Goal: Information Seeking & Learning: Learn about a topic

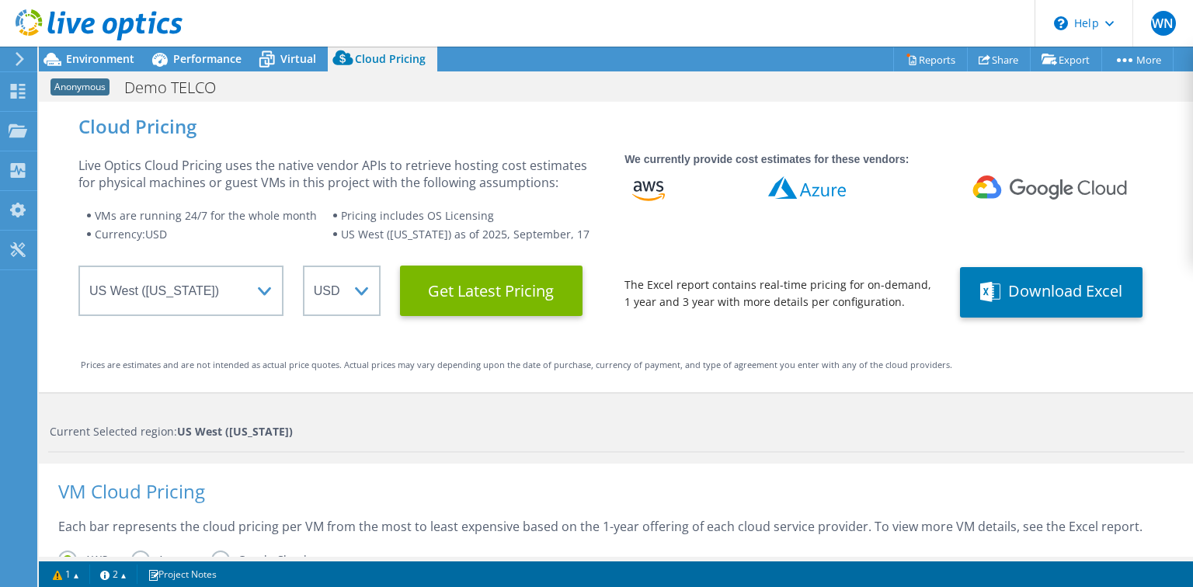
select select "USWest"
select select "USD"
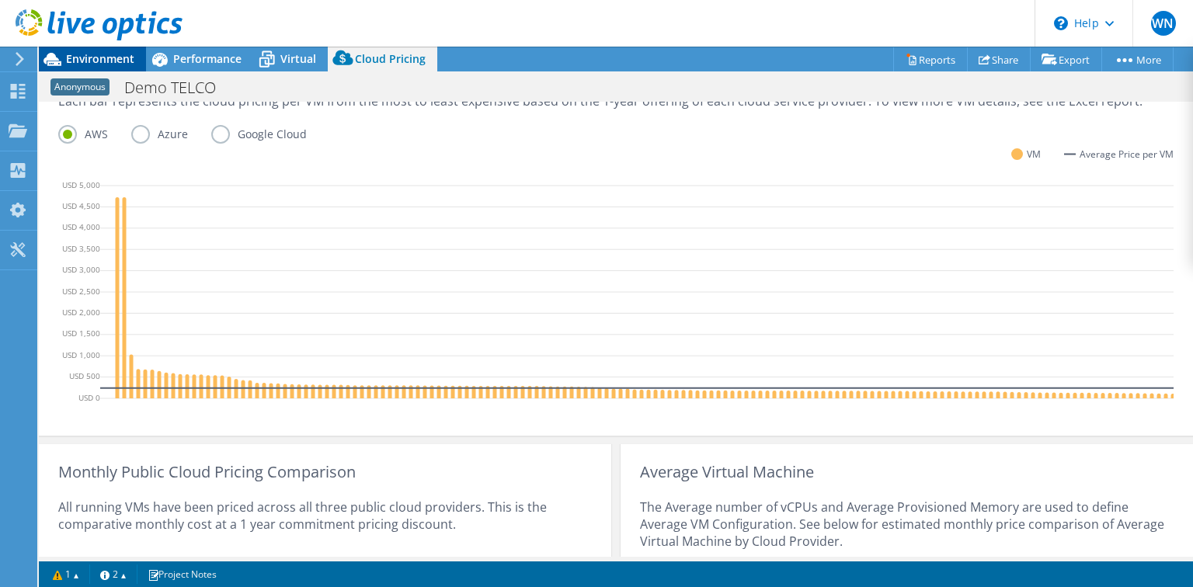
click at [123, 58] on span "Environment" at bounding box center [100, 58] width 68 height 15
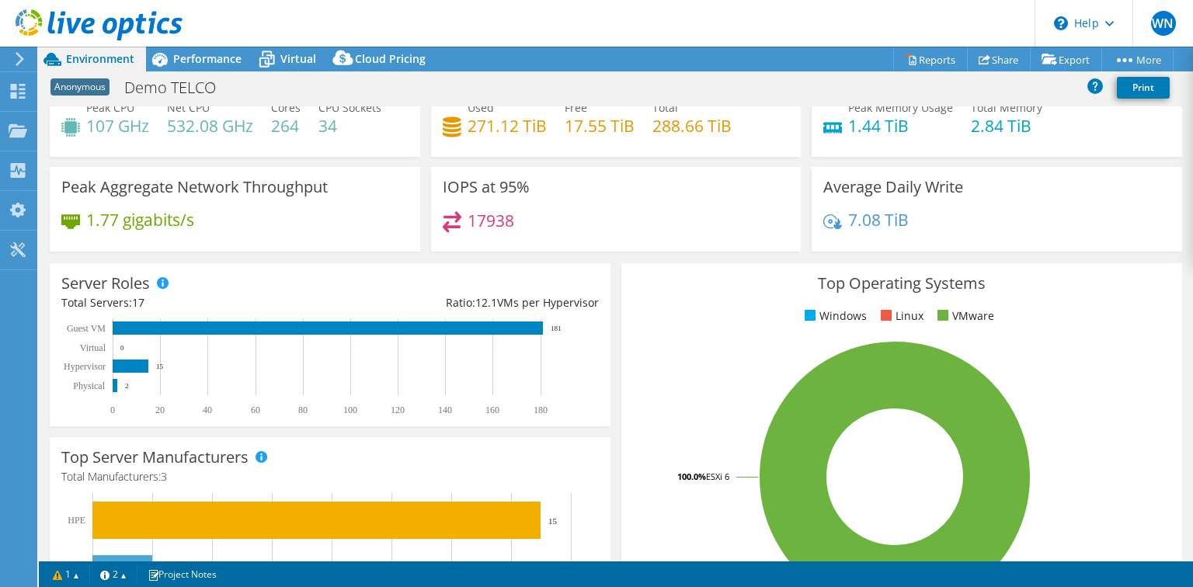
scroll to position [0, 0]
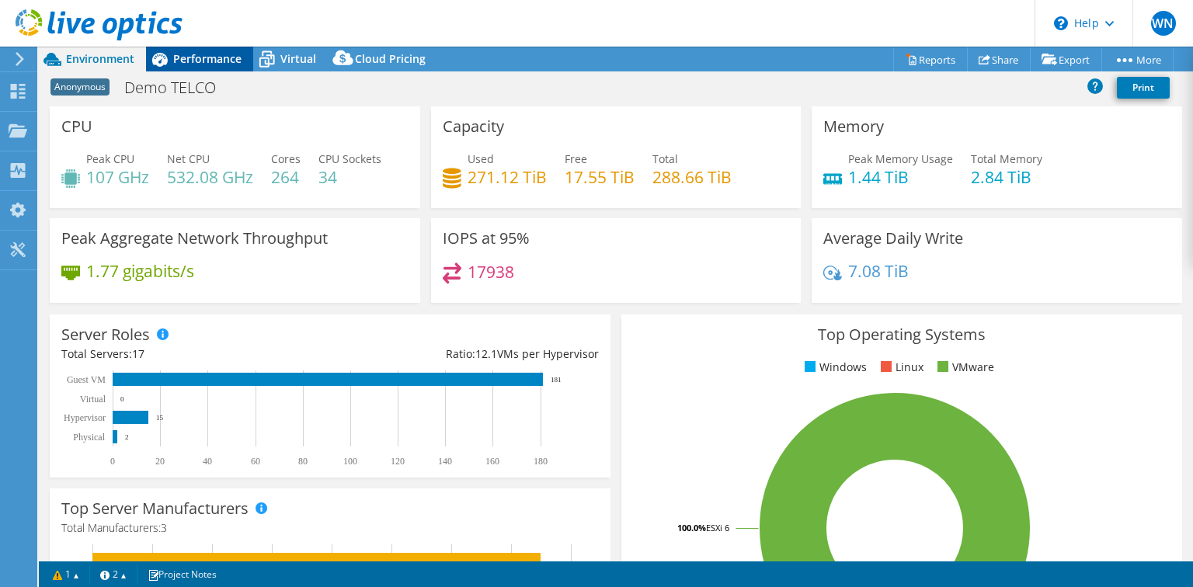
click at [209, 56] on span "Performance" at bounding box center [207, 58] width 68 height 15
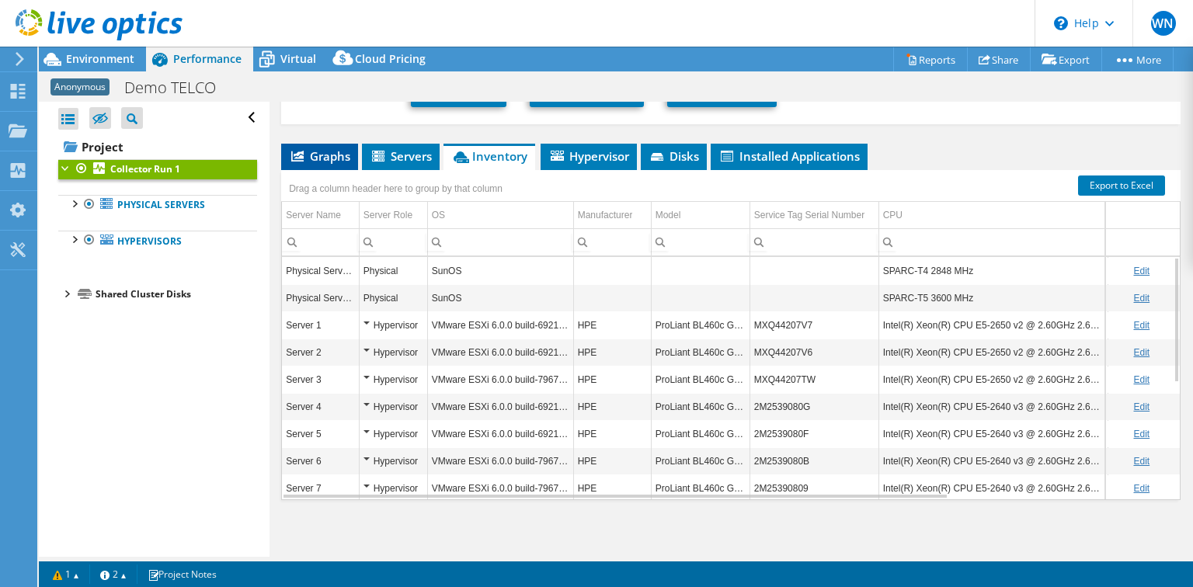
click at [338, 159] on span "Graphs" at bounding box center [319, 156] width 61 height 16
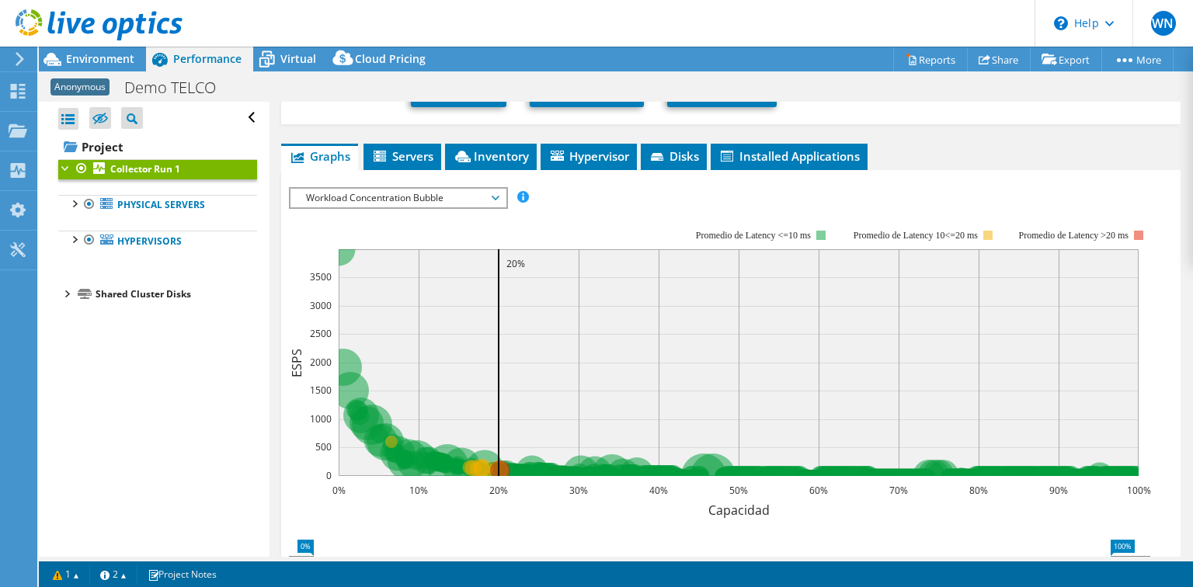
click at [492, 199] on span "Workload Concentration Bubble" at bounding box center [398, 198] width 200 height 19
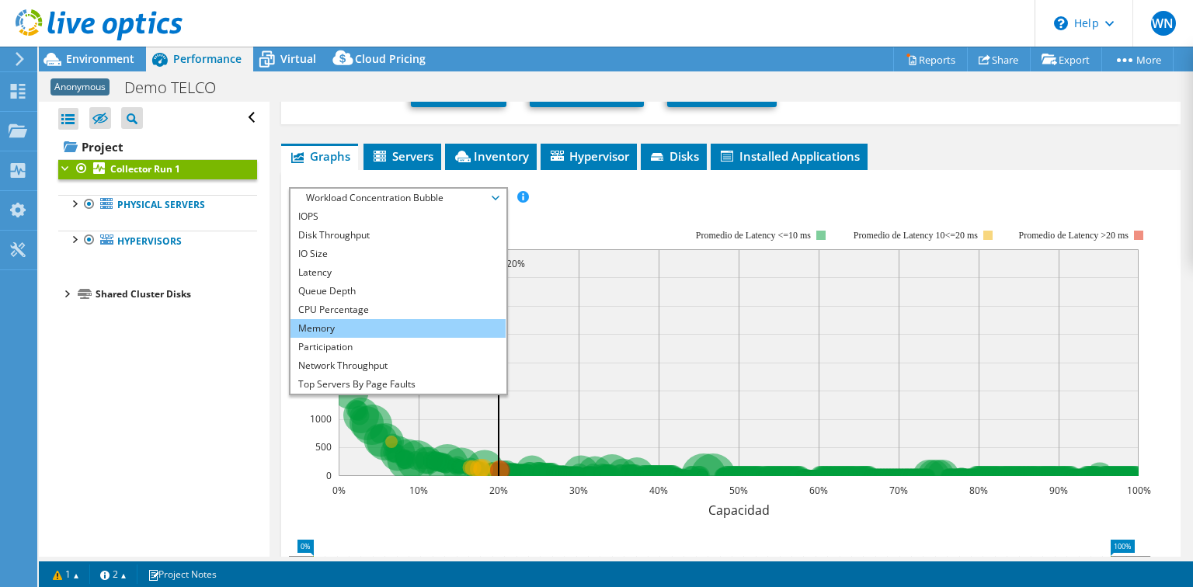
click at [353, 322] on li "Memory" at bounding box center [398, 328] width 215 height 19
